Goal: Information Seeking & Learning: Learn about a topic

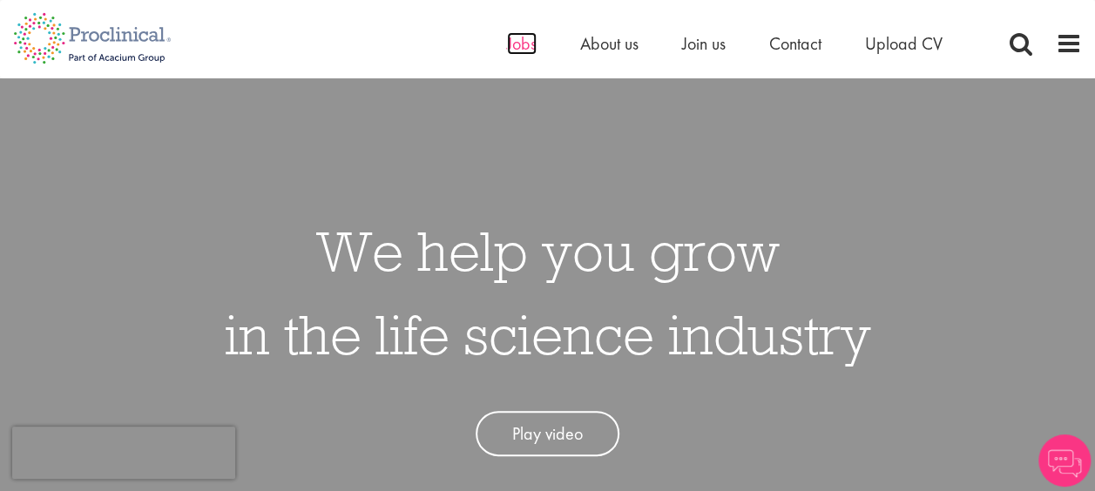
click at [522, 45] on span "Jobs" at bounding box center [522, 43] width 30 height 23
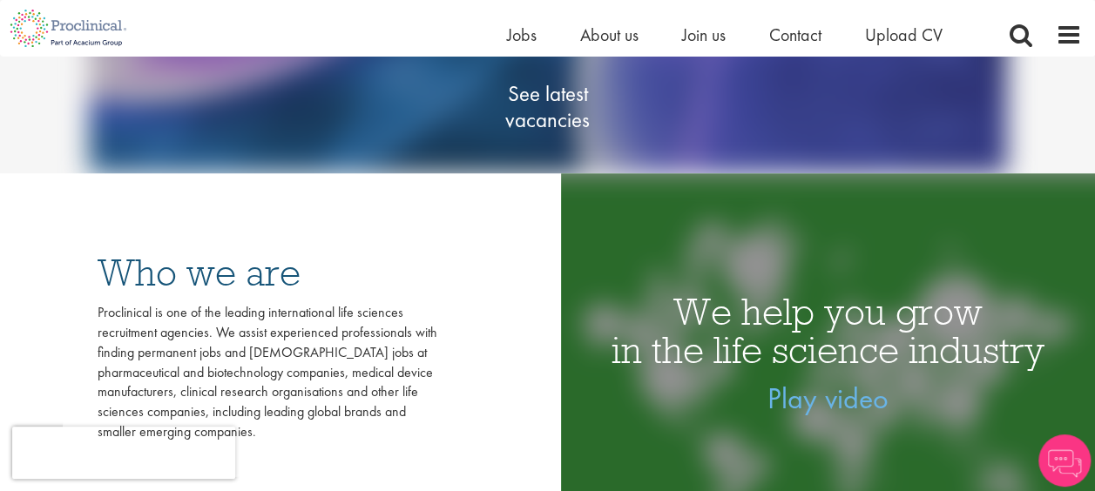
scroll to position [349, 0]
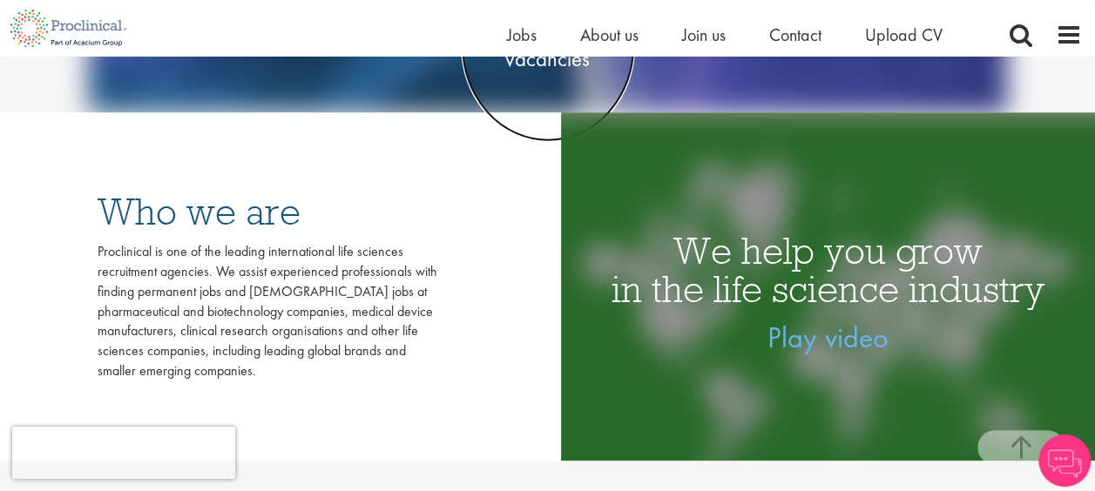
click at [539, 67] on span "See latest vacancies" at bounding box center [548, 46] width 174 height 52
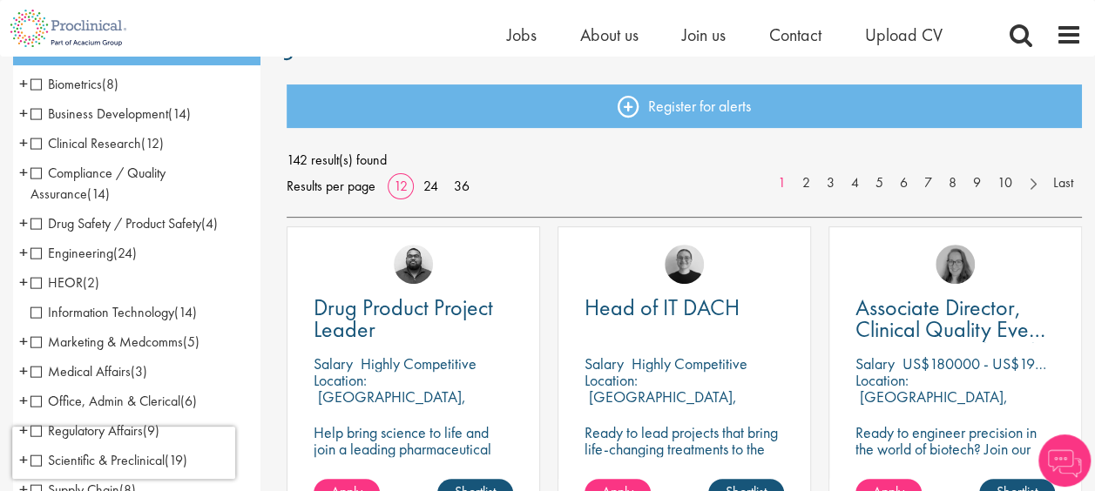
scroll to position [174, 0]
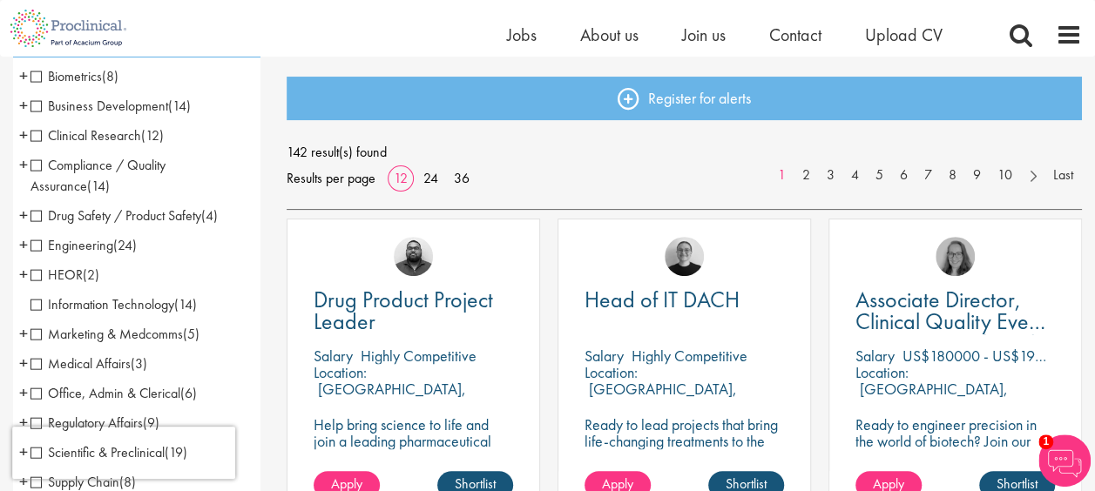
click at [34, 132] on span "Clinical Research" at bounding box center [85, 135] width 111 height 18
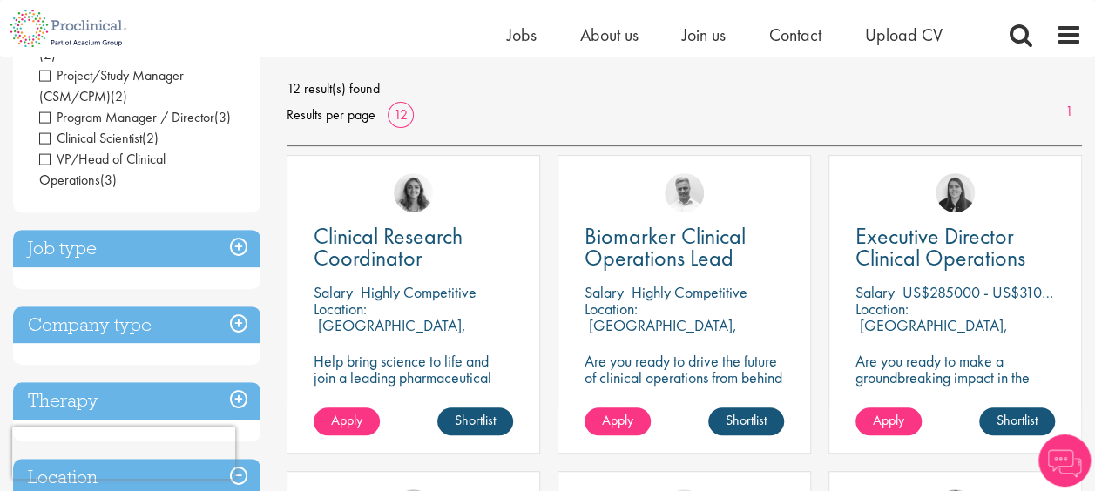
scroll to position [261, 0]
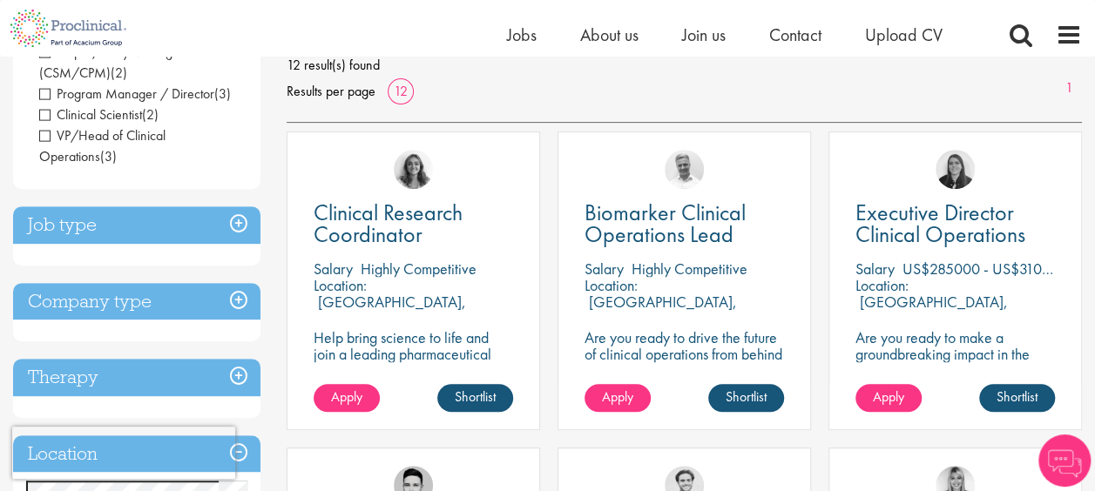
click at [244, 230] on h3 "Job type" at bounding box center [136, 225] width 247 height 37
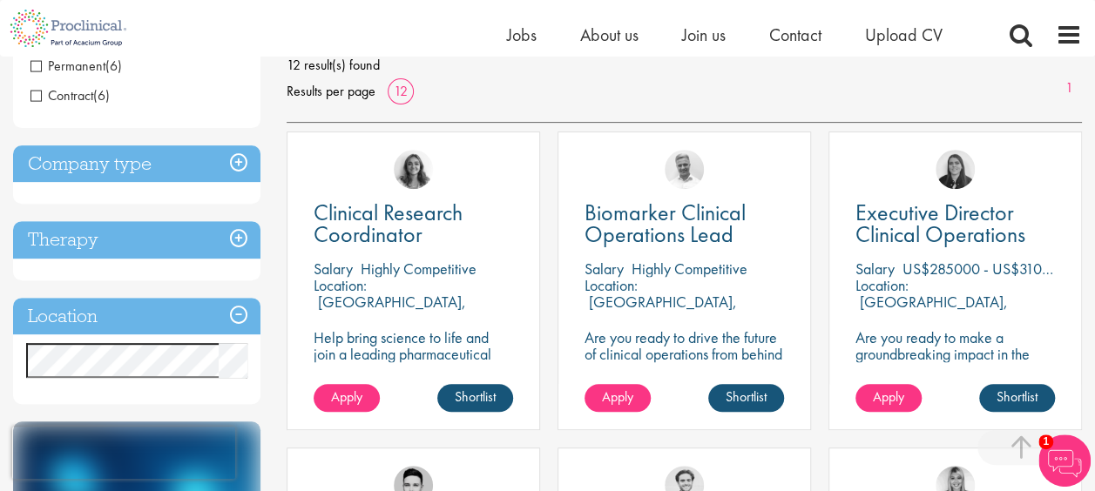
scroll to position [436, 0]
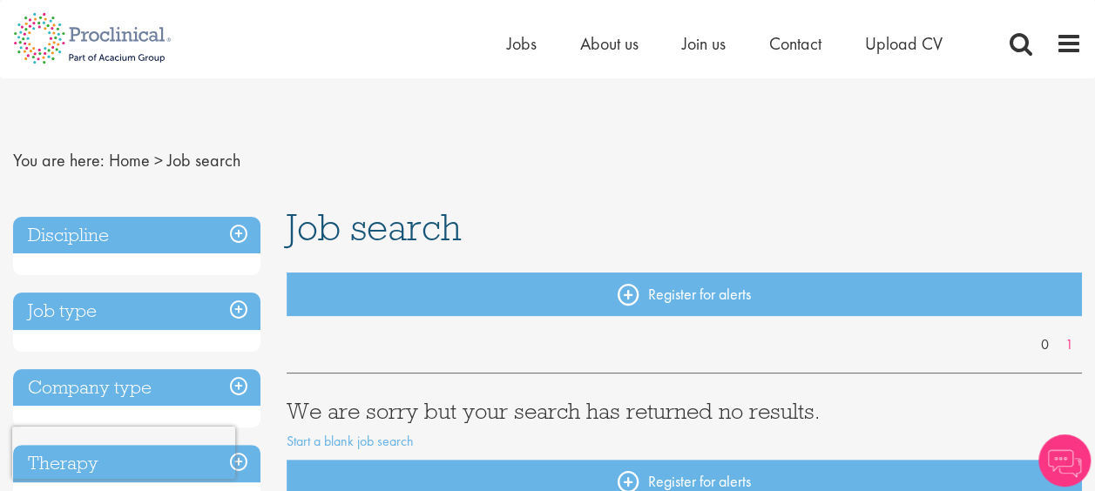
click at [241, 234] on h3 "Discipline" at bounding box center [136, 235] width 247 height 37
click at [29, 234] on h3 "Discipline" at bounding box center [136, 235] width 247 height 37
click at [241, 228] on h3 "Discipline" at bounding box center [136, 235] width 247 height 37
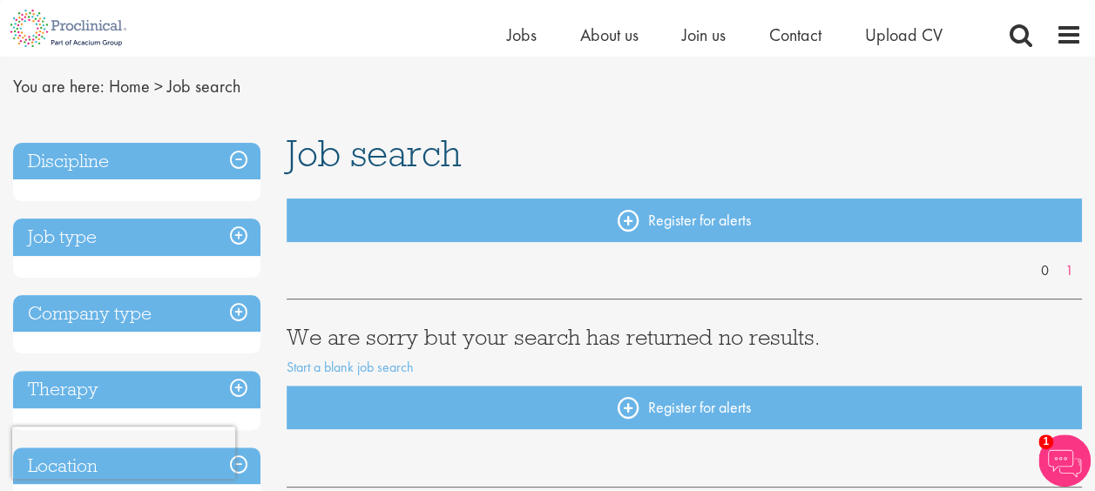
scroll to position [87, 0]
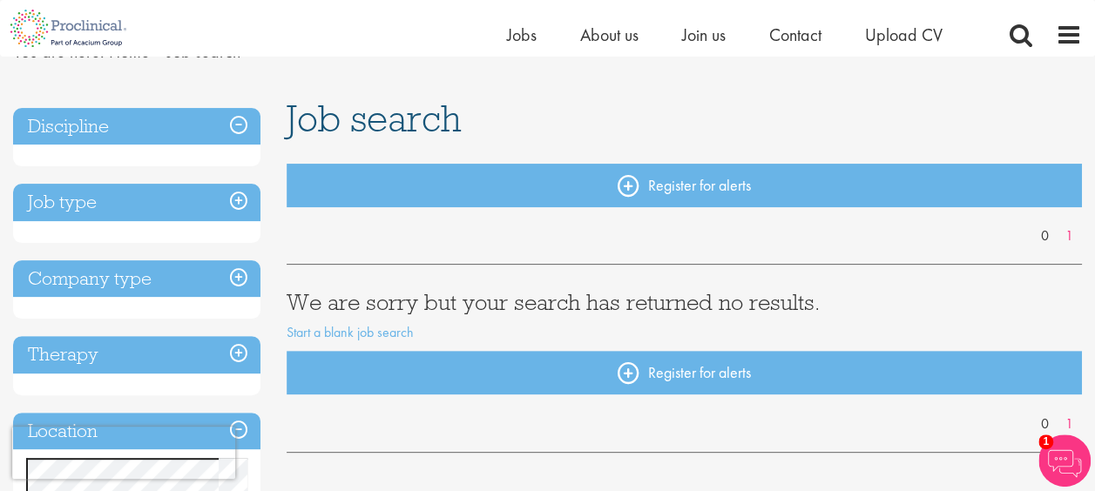
click at [94, 132] on h3 "Discipline" at bounding box center [136, 126] width 247 height 37
click at [524, 40] on span "Jobs" at bounding box center [522, 35] width 30 height 23
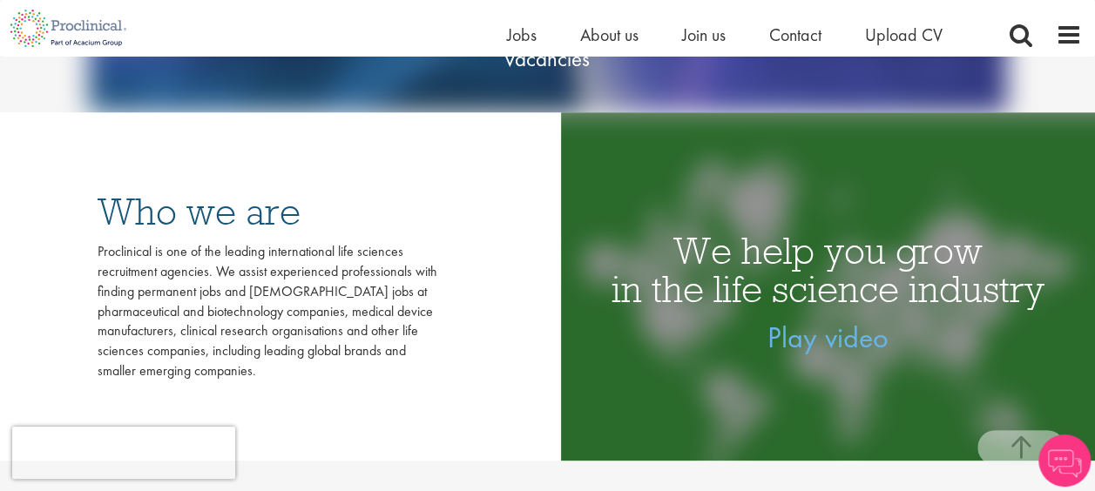
scroll to position [174, 0]
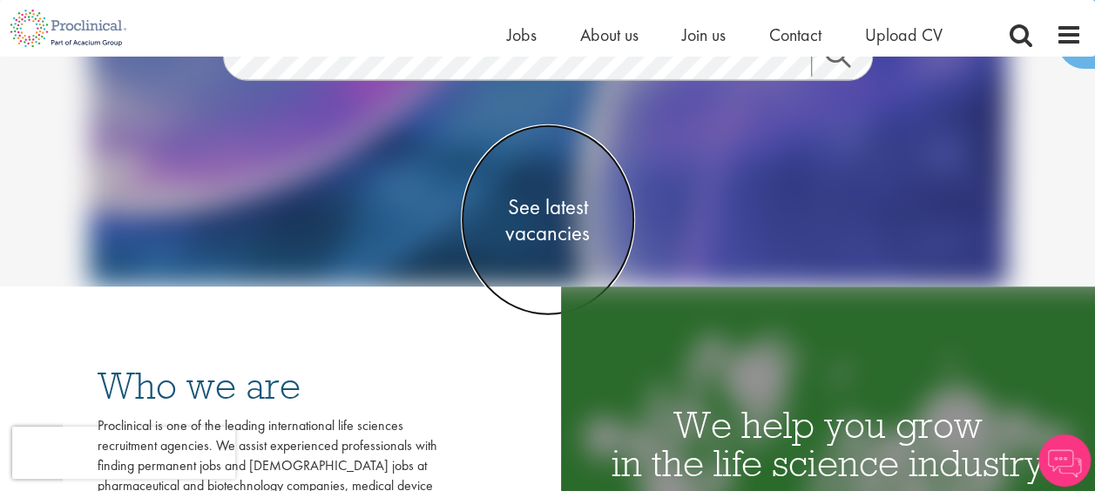
click at [566, 215] on span "See latest vacancies" at bounding box center [548, 220] width 174 height 52
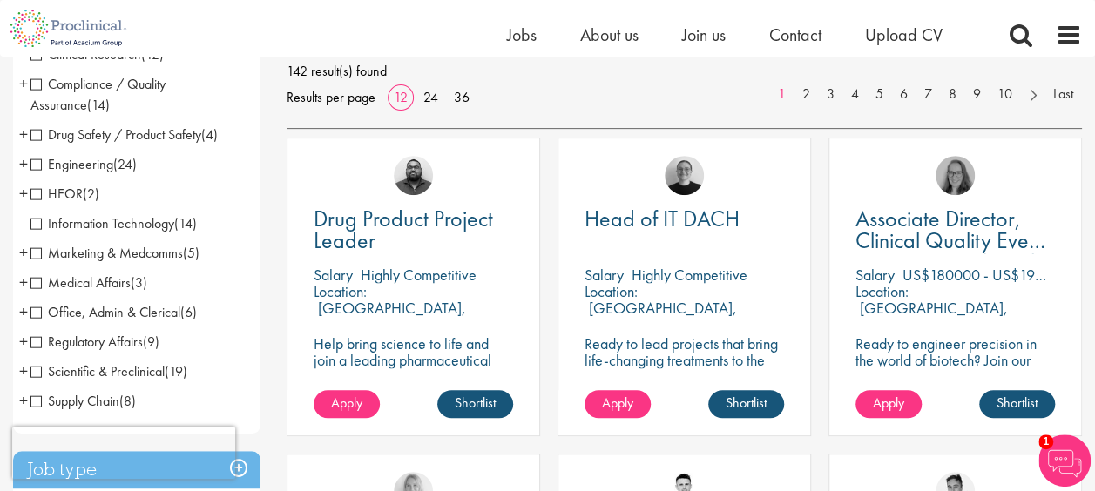
scroll to position [87, 0]
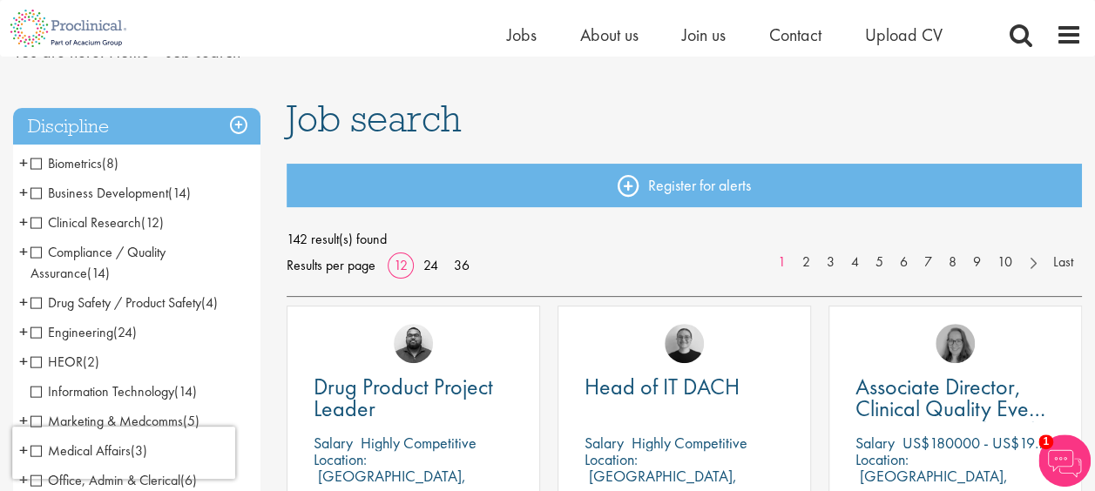
click at [250, 125] on h3 "Discipline" at bounding box center [136, 126] width 247 height 37
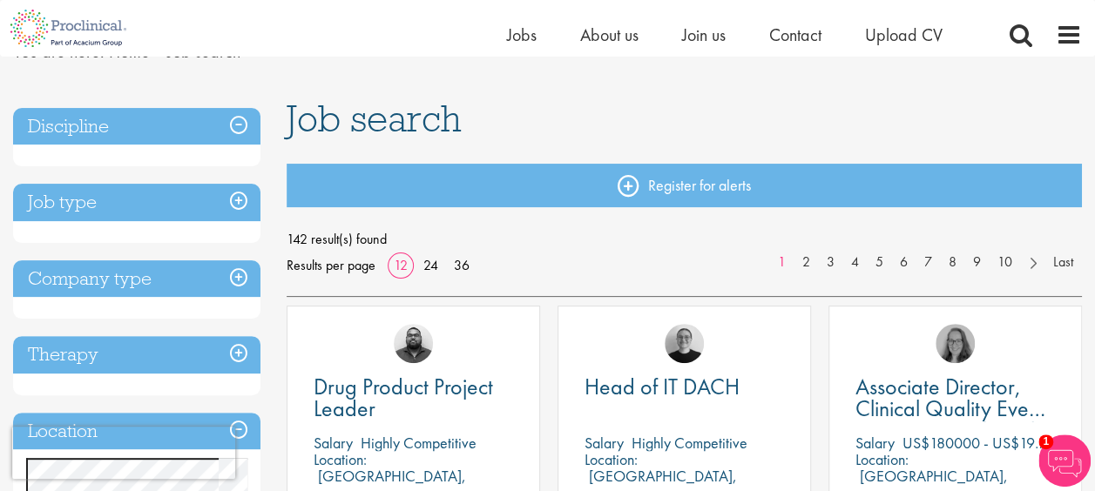
click at [237, 125] on h3 "Discipline" at bounding box center [136, 126] width 247 height 37
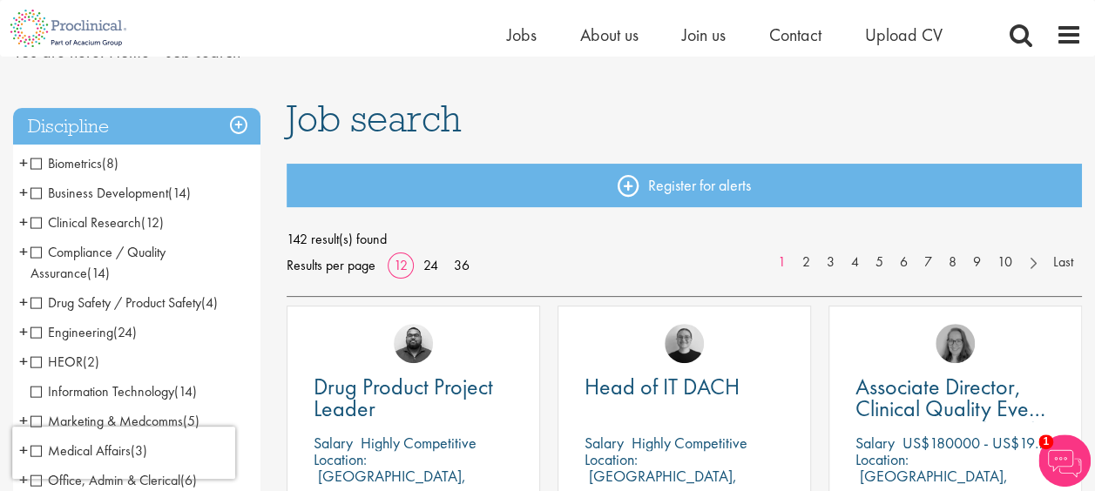
click at [31, 253] on span "Compliance / Quality Assurance" at bounding box center [97, 262] width 135 height 39
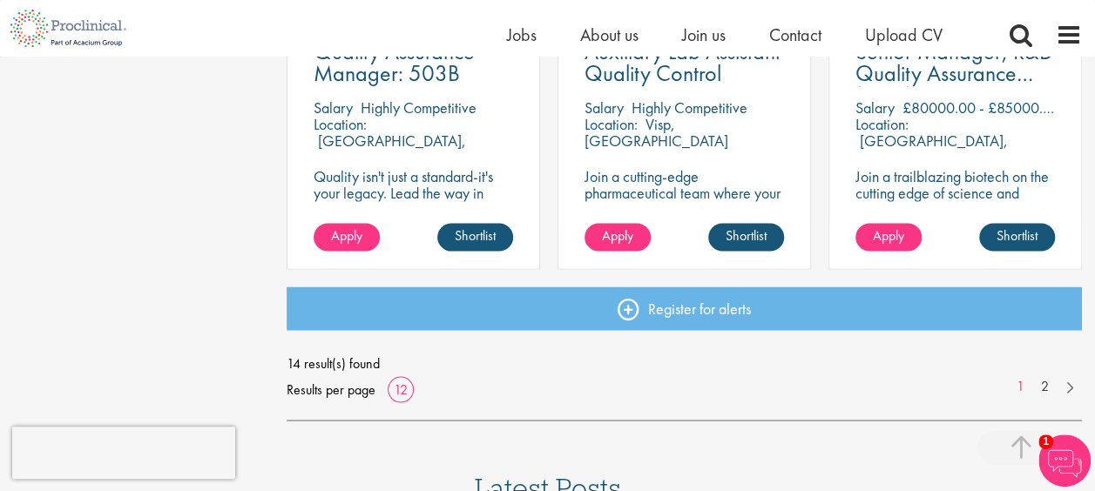
scroll to position [1394, 0]
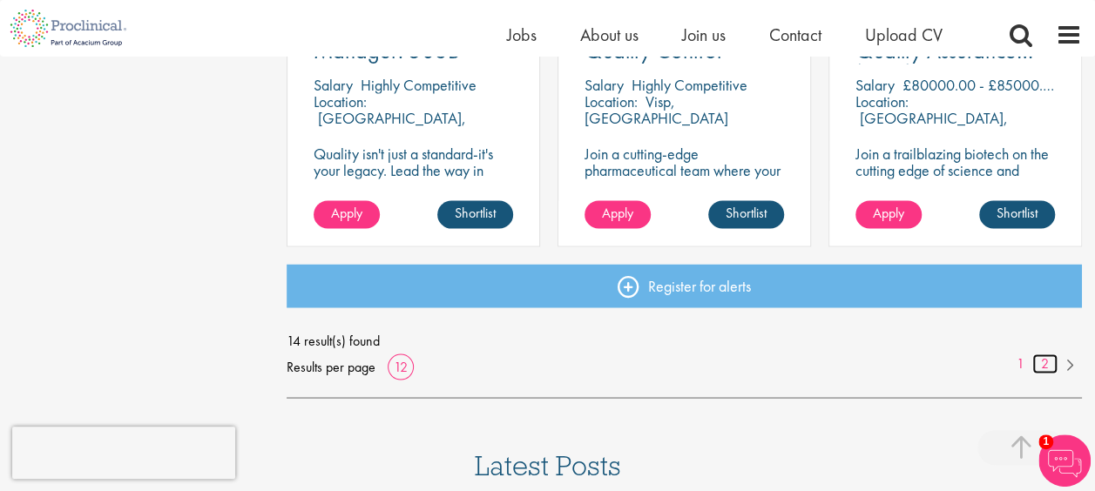
click at [1047, 357] on link "2" at bounding box center [1045, 364] width 25 height 20
